Goal: Information Seeking & Learning: Learn about a topic

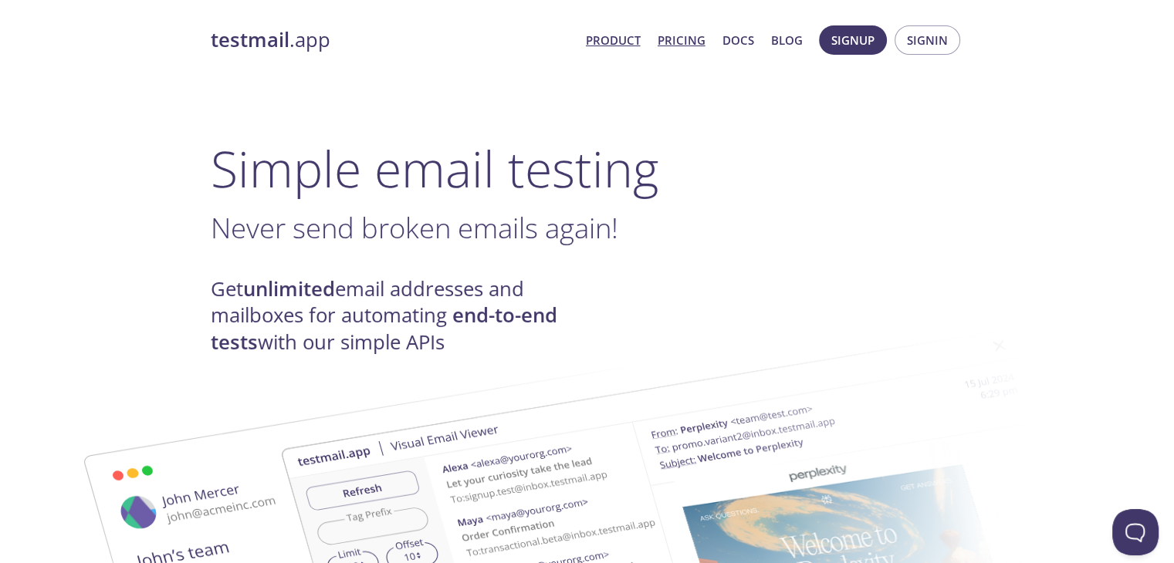
click at [688, 42] on link "Pricing" at bounding box center [682, 40] width 48 height 20
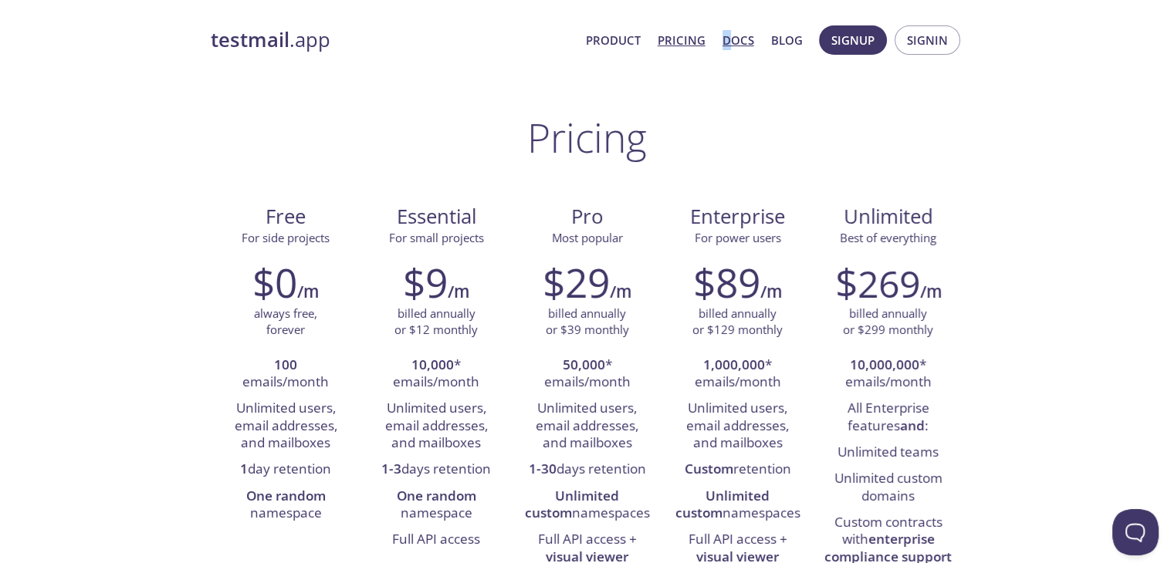
drag, startPoint x: 721, startPoint y: 42, endPoint x: 729, endPoint y: 42, distance: 8.5
click at [729, 42] on span "Product Pricing Docs Blog" at bounding box center [694, 40] width 234 height 37
click at [729, 42] on link "Docs" at bounding box center [738, 40] width 32 height 20
